Goal: Task Accomplishment & Management: Manage account settings

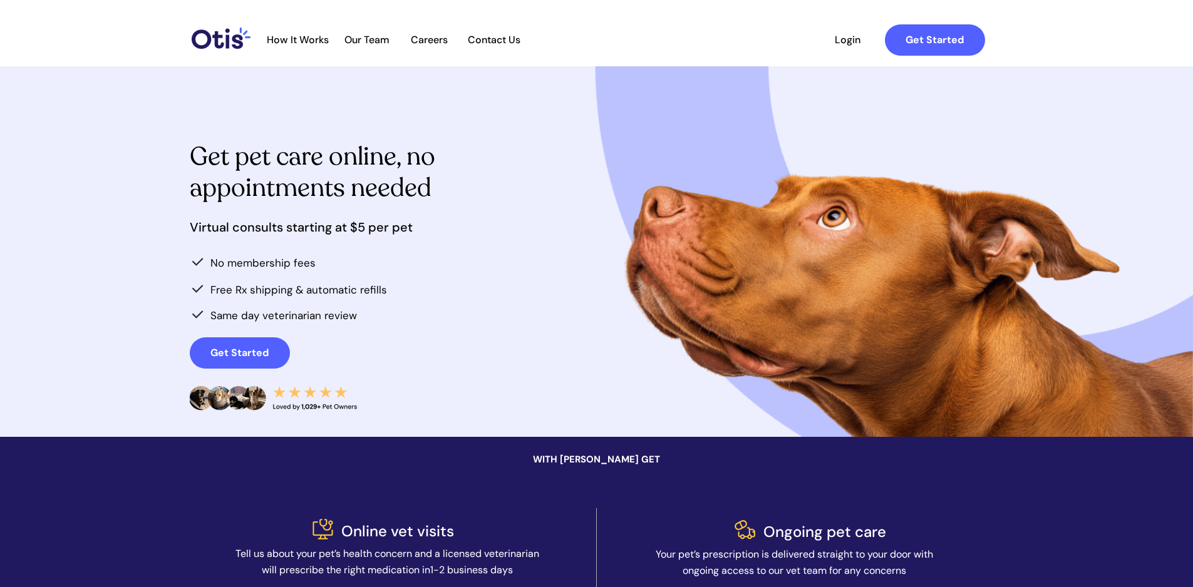
click at [855, 41] on span "Login" at bounding box center [848, 40] width 58 height 12
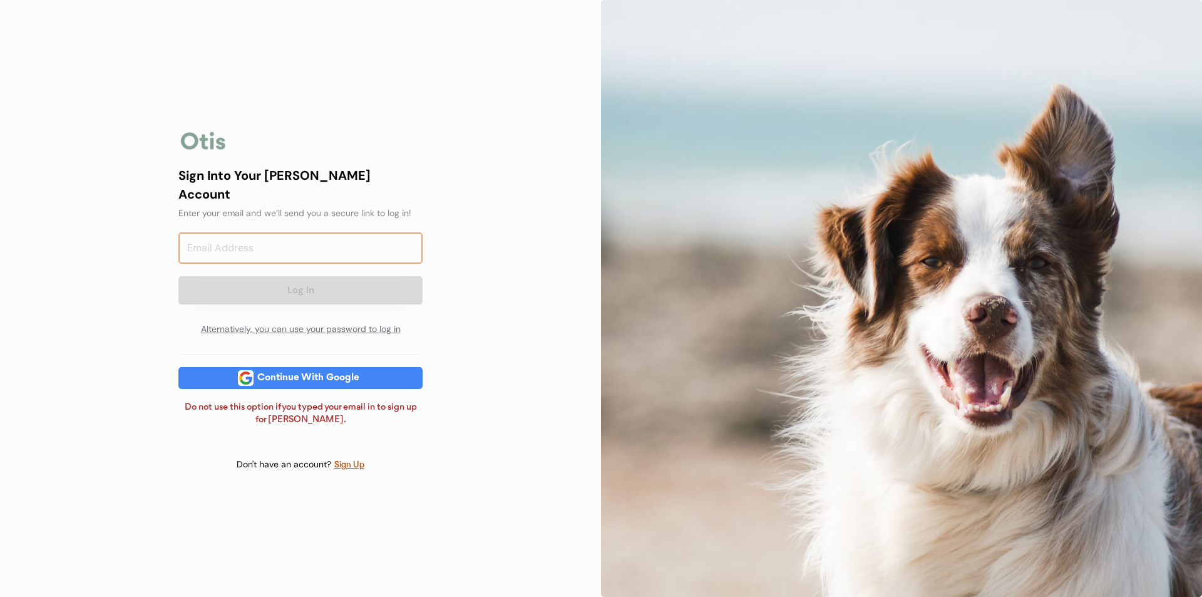
click at [326, 249] on input "email" at bounding box center [300, 247] width 244 height 31
type input "amv1013@gmail.com"
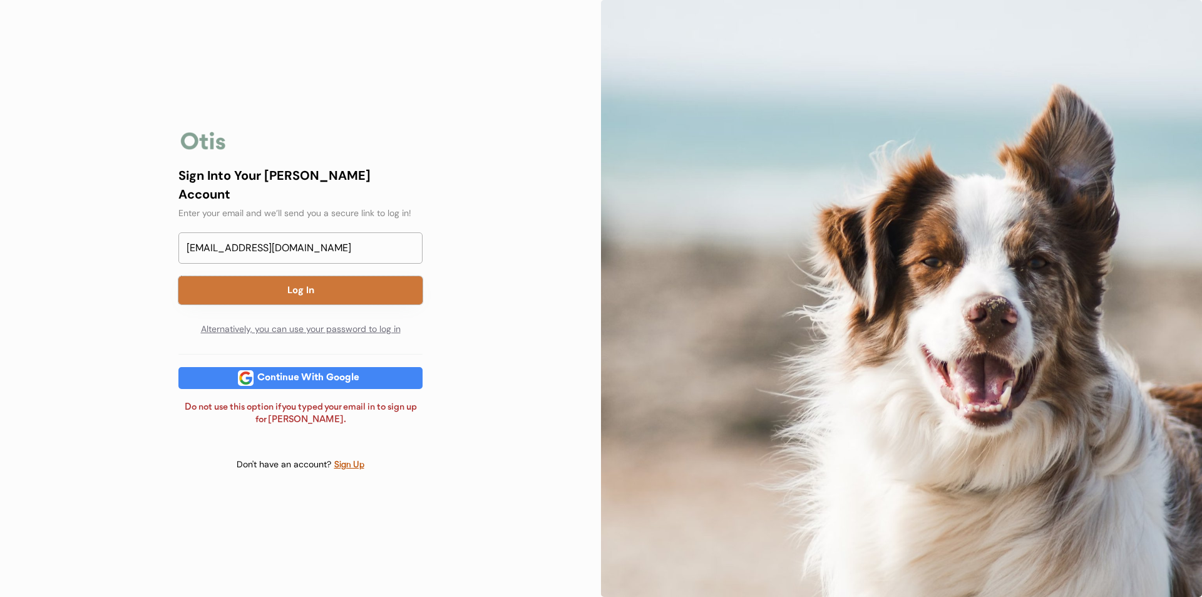
click at [322, 282] on button "Log In" at bounding box center [300, 290] width 244 height 28
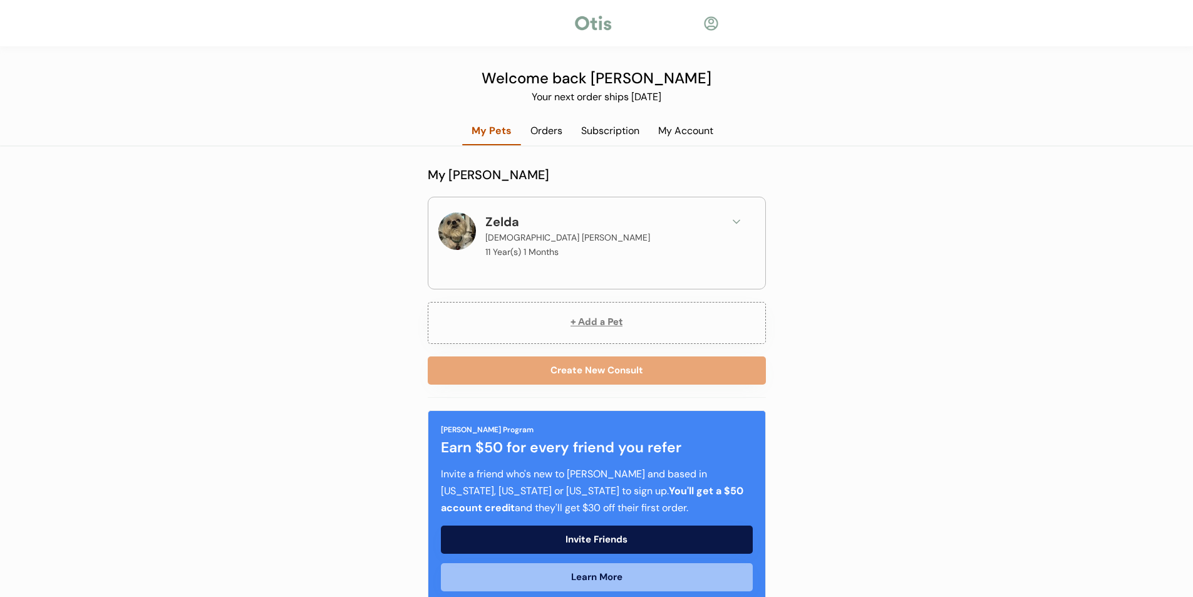
click at [604, 131] on div "Subscription" at bounding box center [610, 131] width 77 height 14
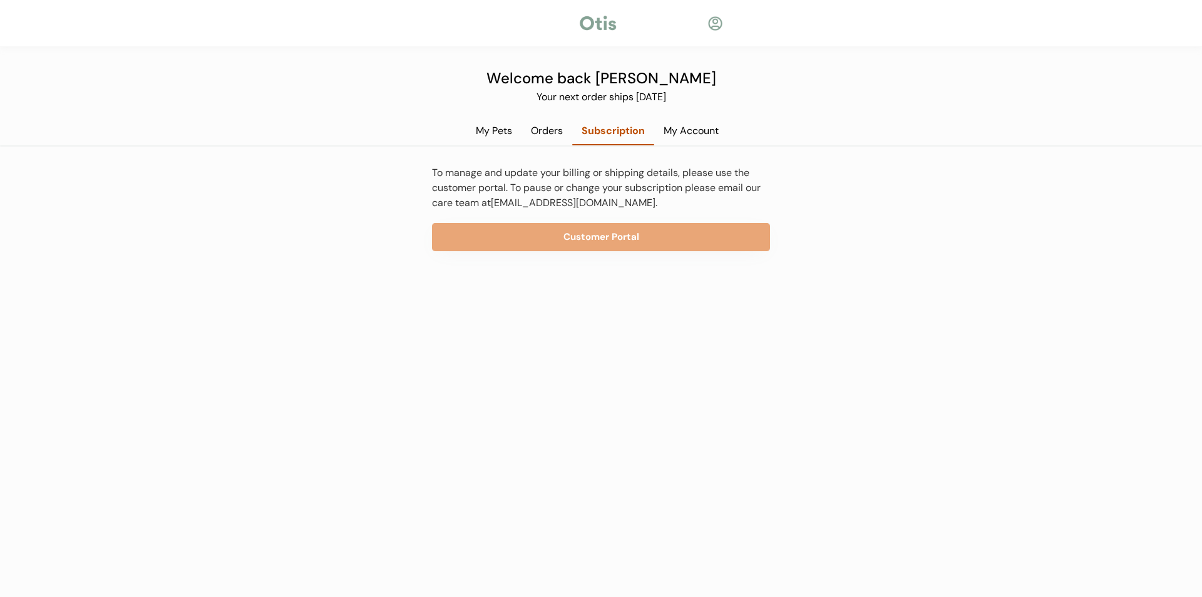
click at [683, 136] on div "My Account" at bounding box center [691, 131] width 74 height 14
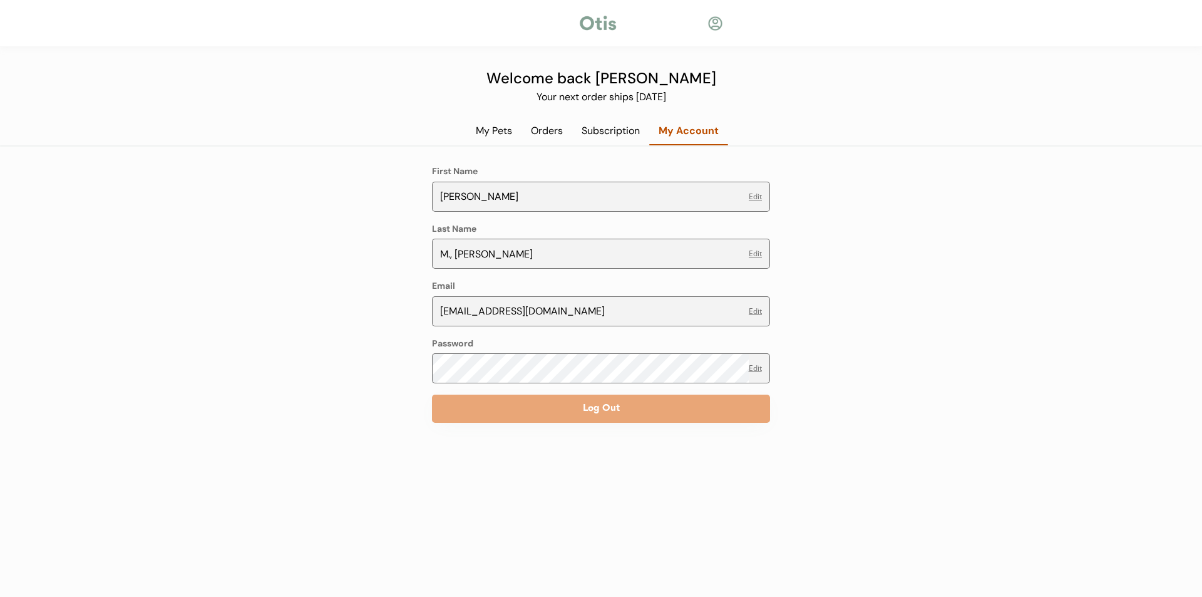
click at [534, 135] on div "Orders" at bounding box center [547, 131] width 51 height 14
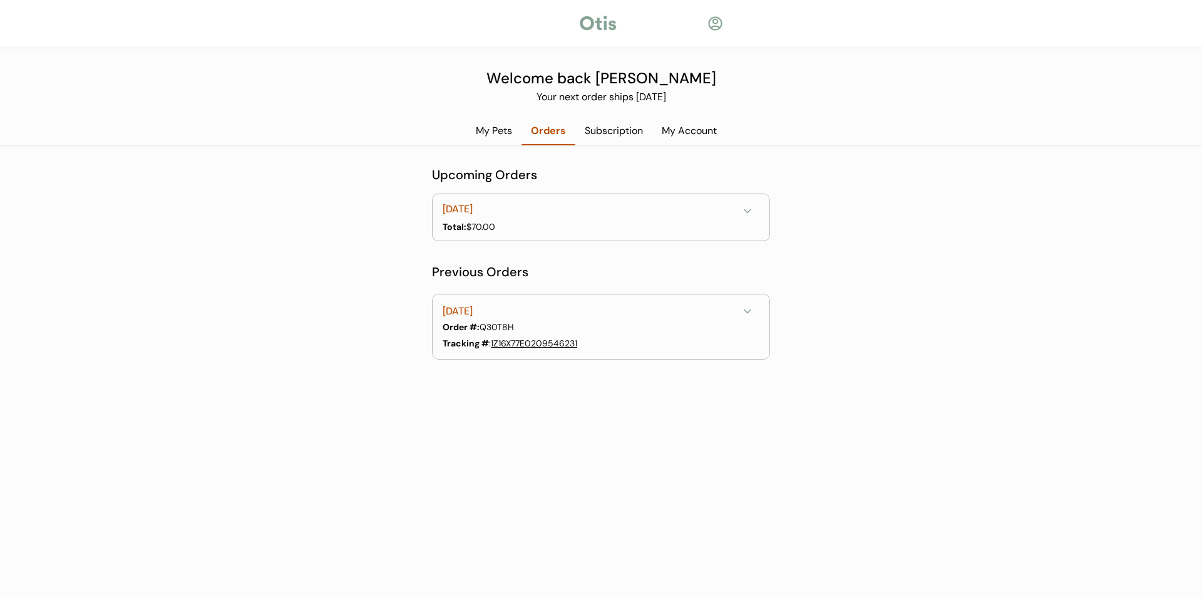
click at [746, 204] on button at bounding box center [747, 211] width 19 height 19
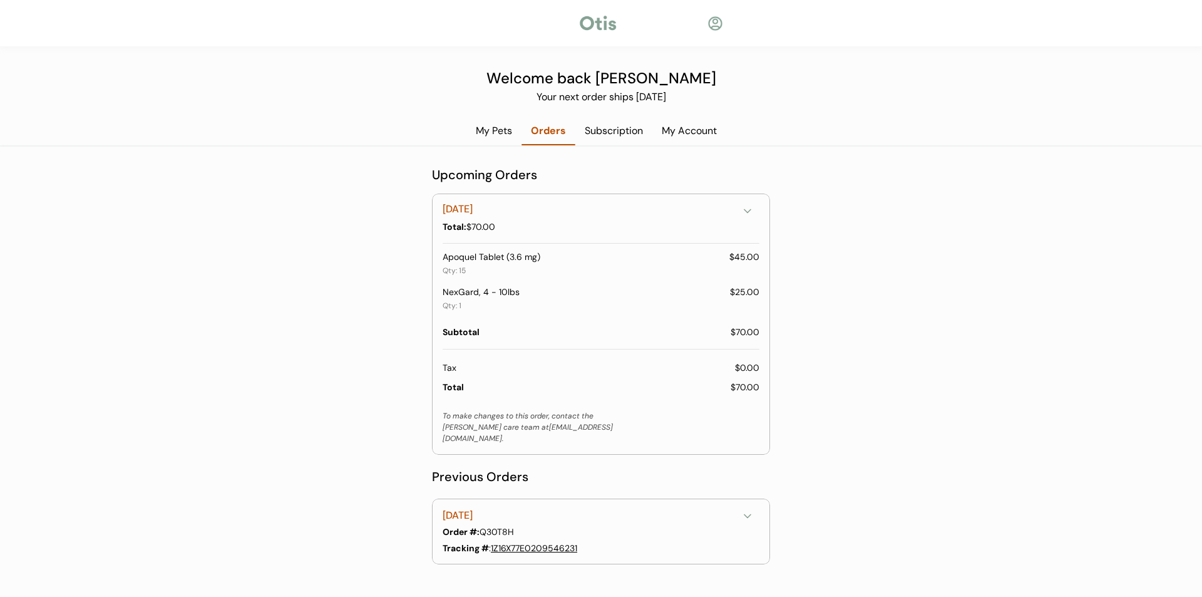
click at [751, 210] on use at bounding box center [747, 211] width 6 height 3
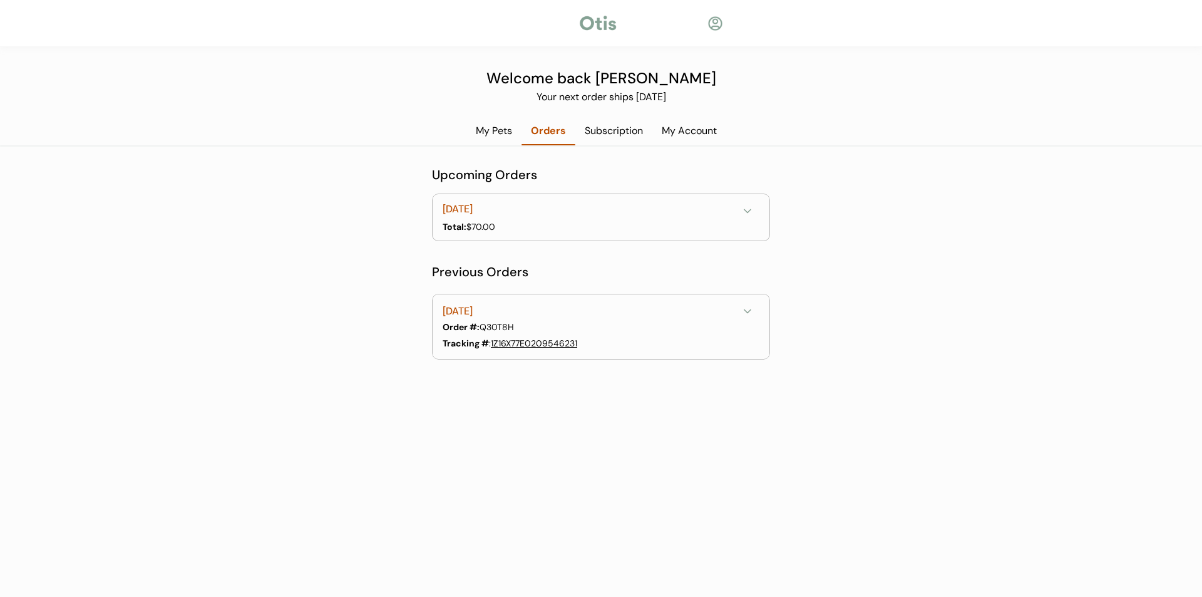
click at [751, 210] on use at bounding box center [747, 211] width 6 height 3
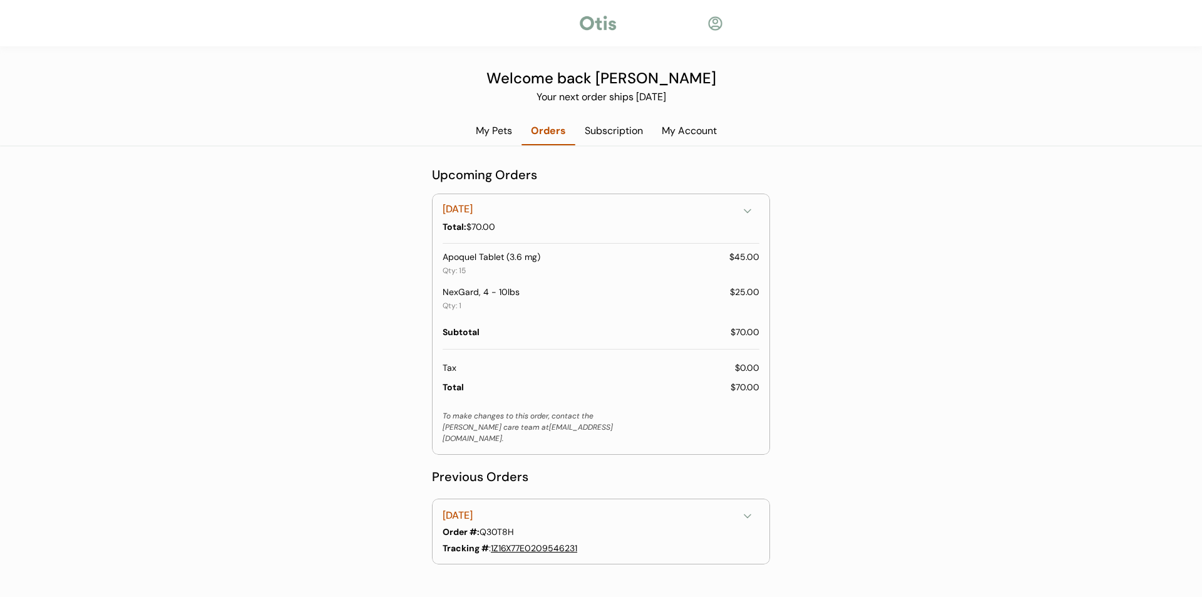
click at [634, 130] on div "Subscription" at bounding box center [613, 131] width 77 height 14
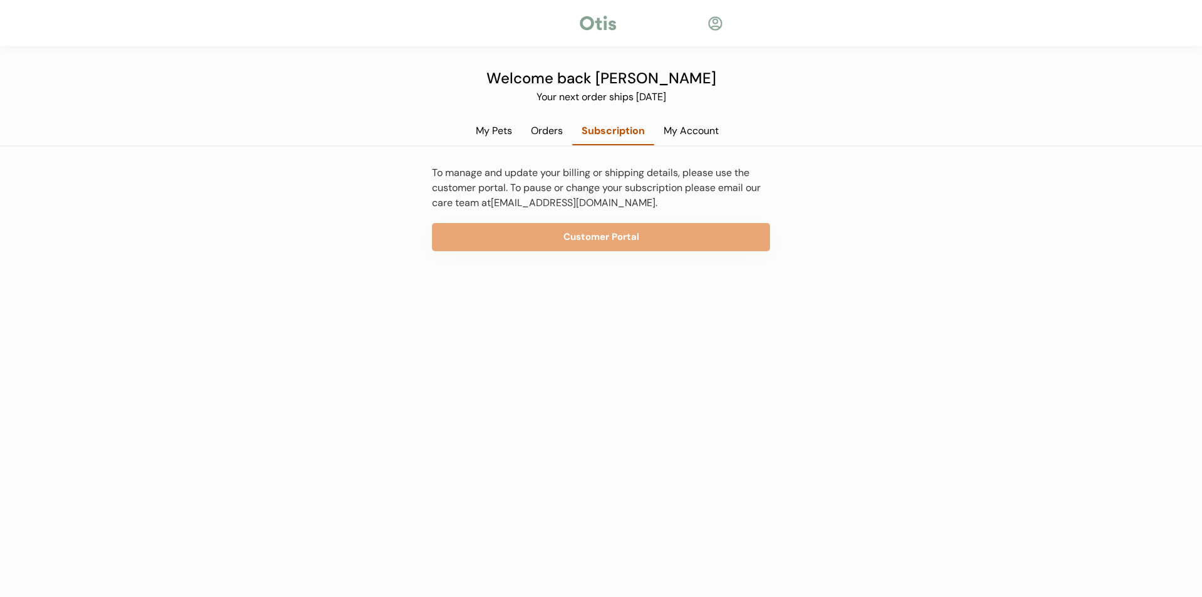
click at [538, 132] on div "Orders" at bounding box center [547, 131] width 51 height 14
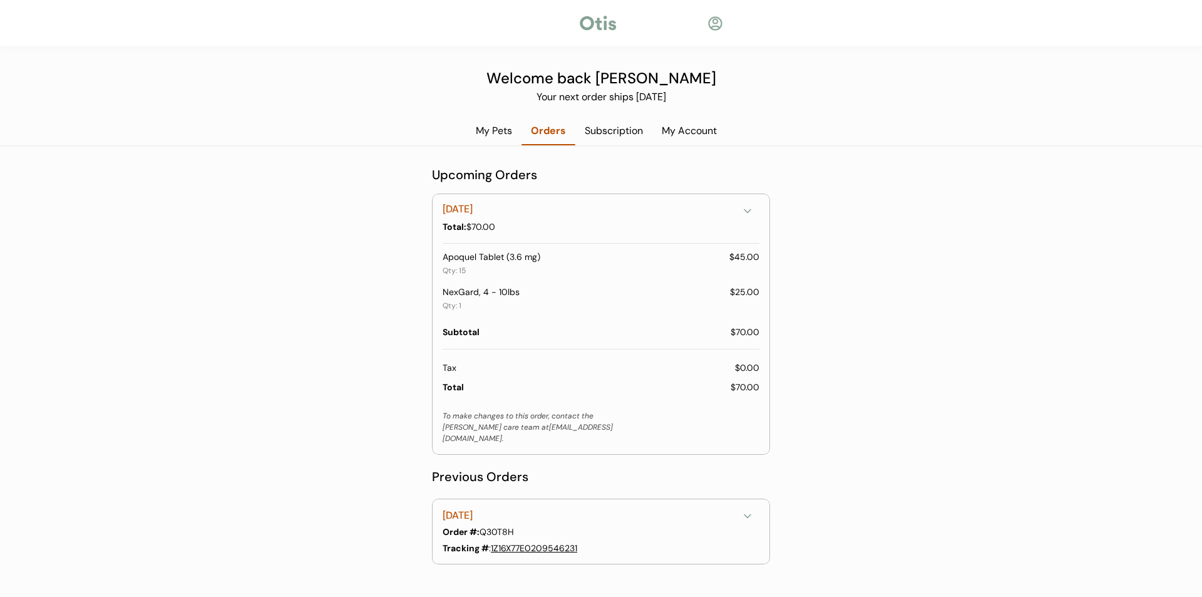
click at [562, 202] on div "September 19, 2025" at bounding box center [590, 210] width 295 height 16
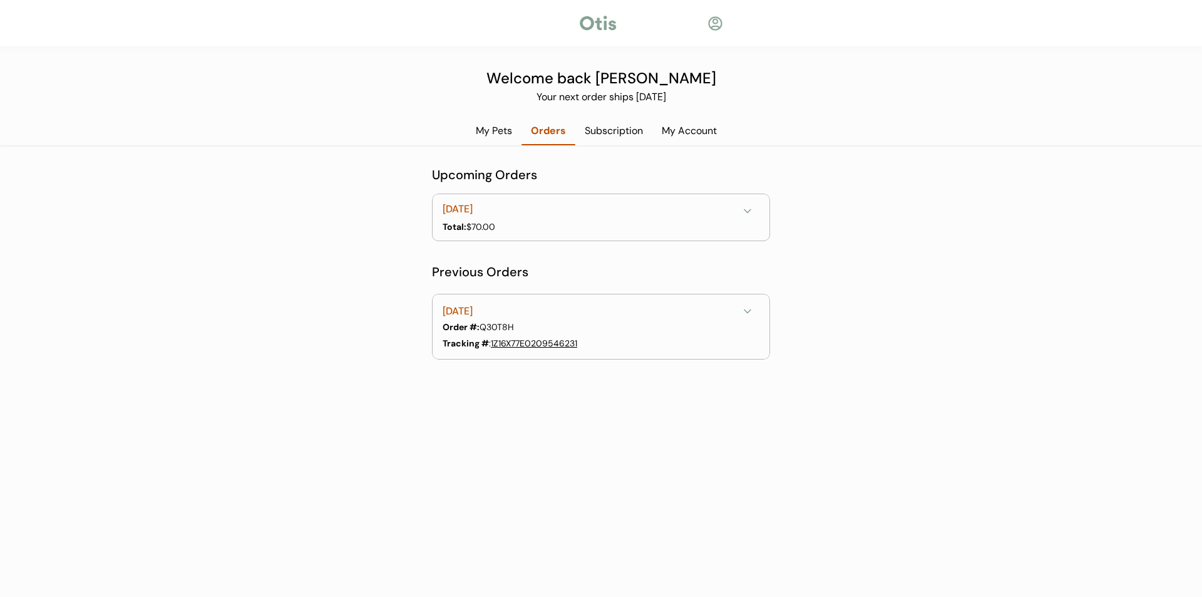
click at [561, 198] on div "September 19, 2025 Total: $70.00" at bounding box center [601, 217] width 337 height 46
click at [748, 311] on icon at bounding box center [747, 311] width 13 height 13
